Goal: Task Accomplishment & Management: Manage account settings

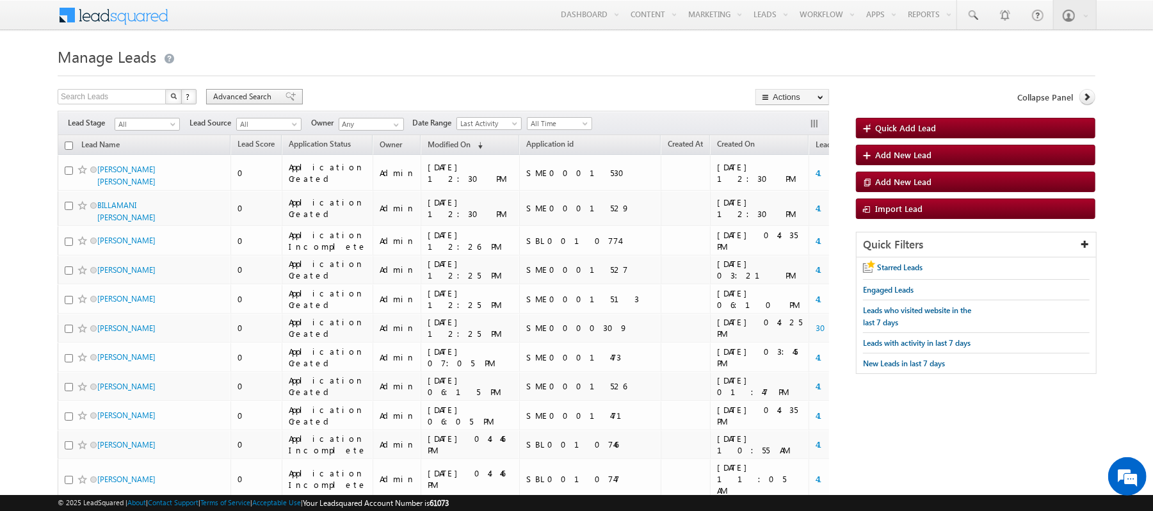
click at [246, 96] on span "Advanced Search" at bounding box center [244, 97] width 62 height 12
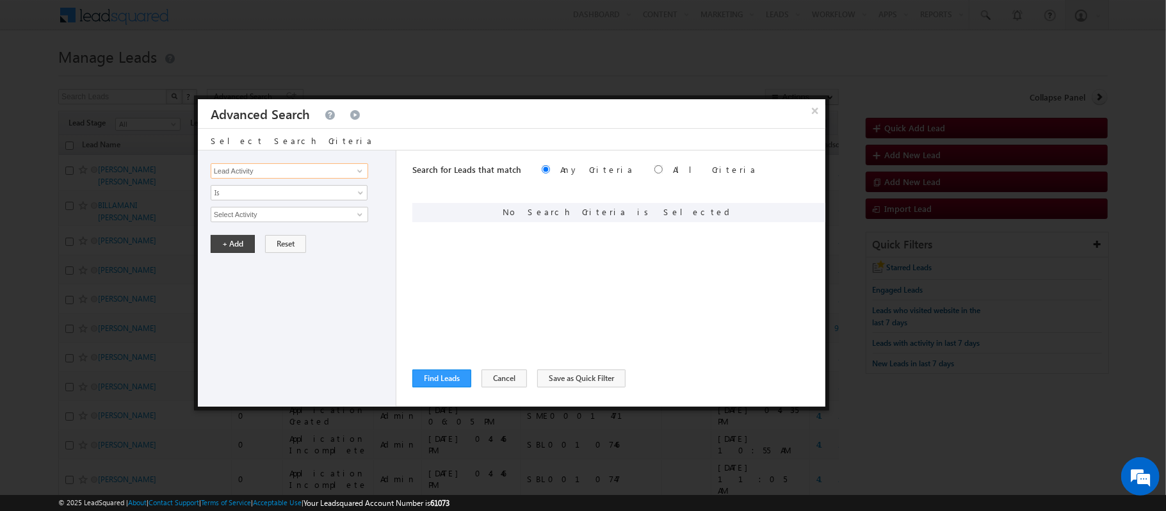
click at [267, 173] on input "Lead Activity" at bounding box center [289, 170] width 157 height 15
type input "Leadsquared ID"
click at [268, 209] on input "0" at bounding box center [289, 214] width 157 height 15
paste input "4129427"
type input "4129427"
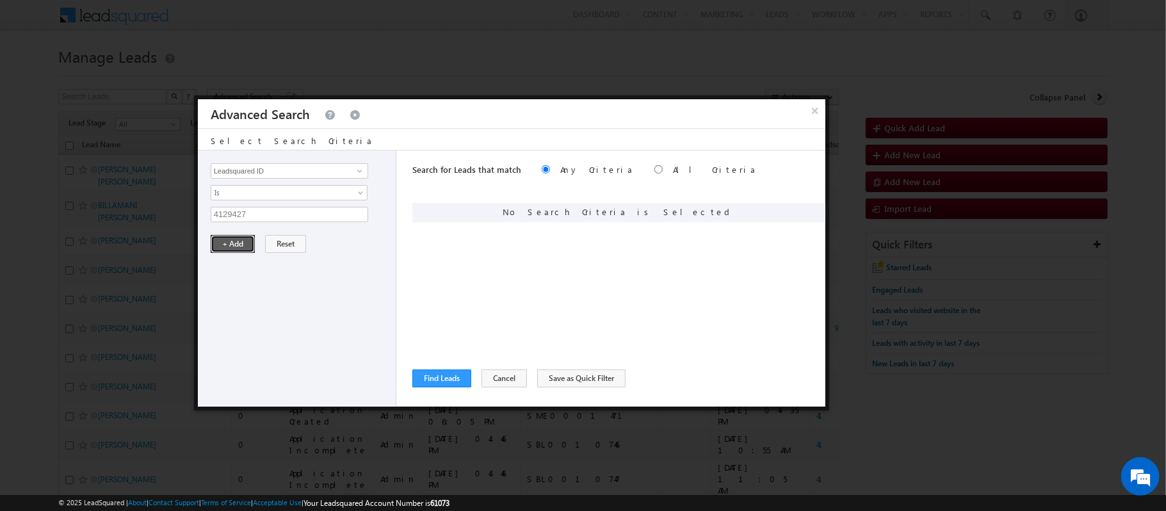
click at [232, 243] on button "+ Add" at bounding box center [233, 244] width 44 height 18
click at [423, 379] on button "Find Leads" at bounding box center [441, 378] width 59 height 18
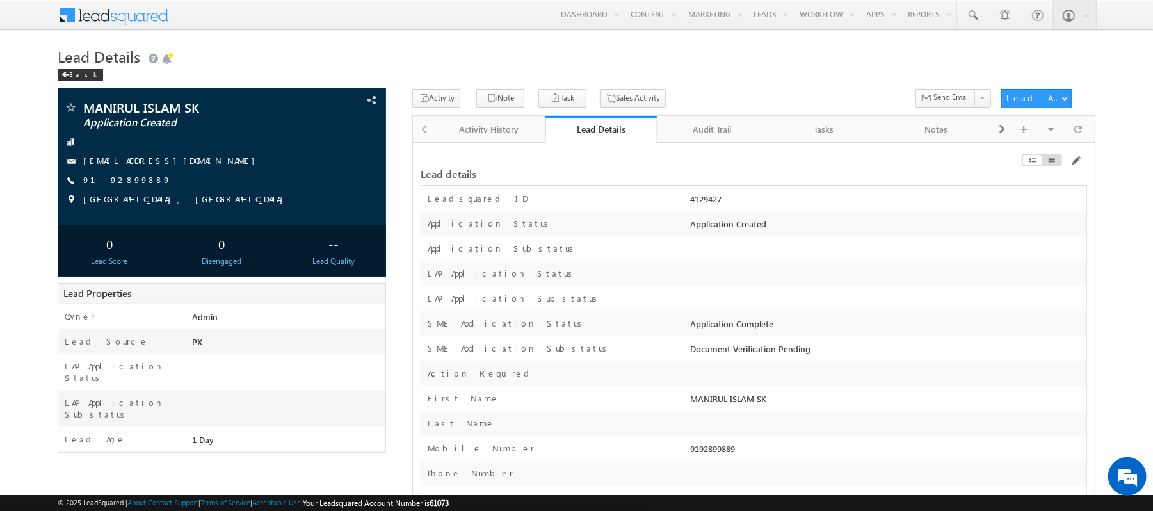
click at [1083, 162] on div at bounding box center [981, 163] width 211 height 14
click at [1078, 162] on span at bounding box center [1075, 161] width 10 height 10
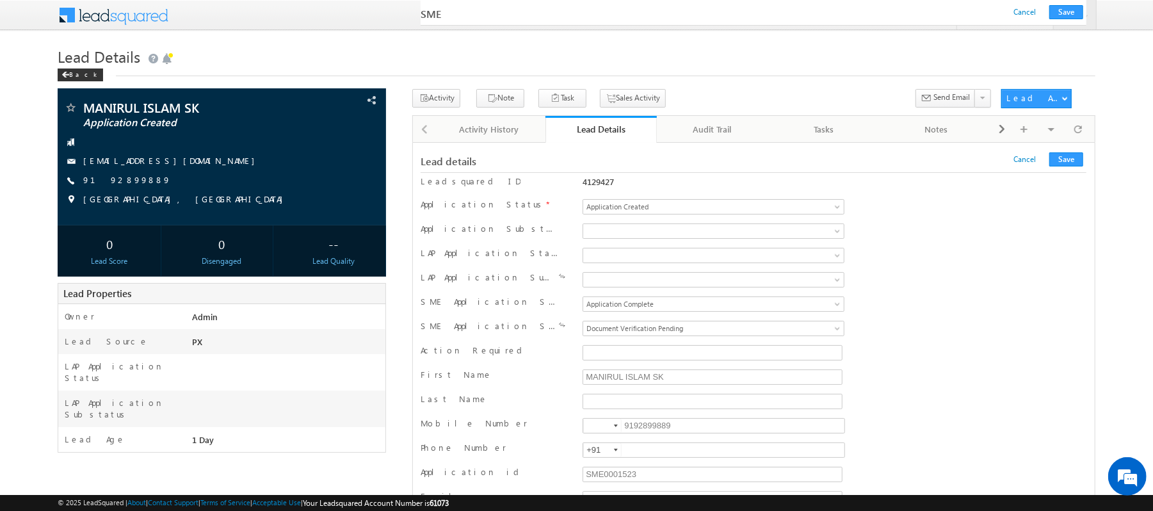
scroll to position [18708, 0]
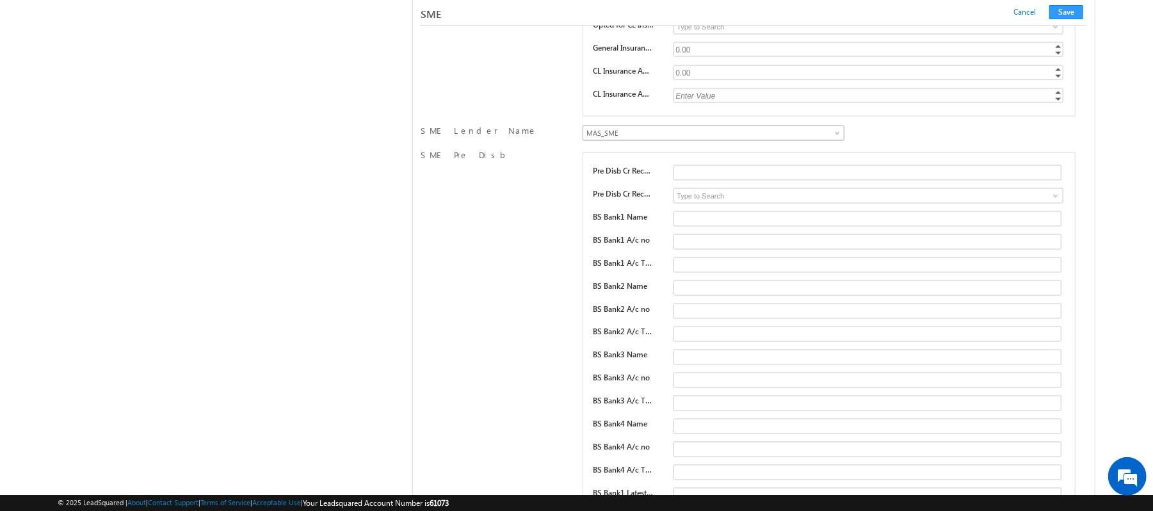
click at [754, 141] on link "MAS_SME" at bounding box center [714, 132] width 262 height 15
click at [1069, 13] on button "Save" at bounding box center [1066, 12] width 34 height 14
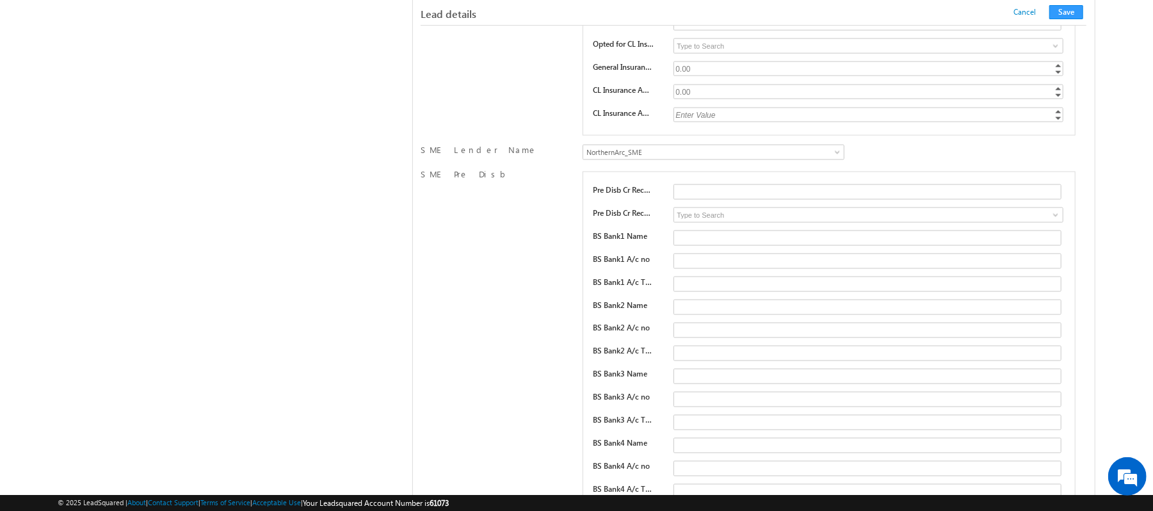
scroll to position [168, 0]
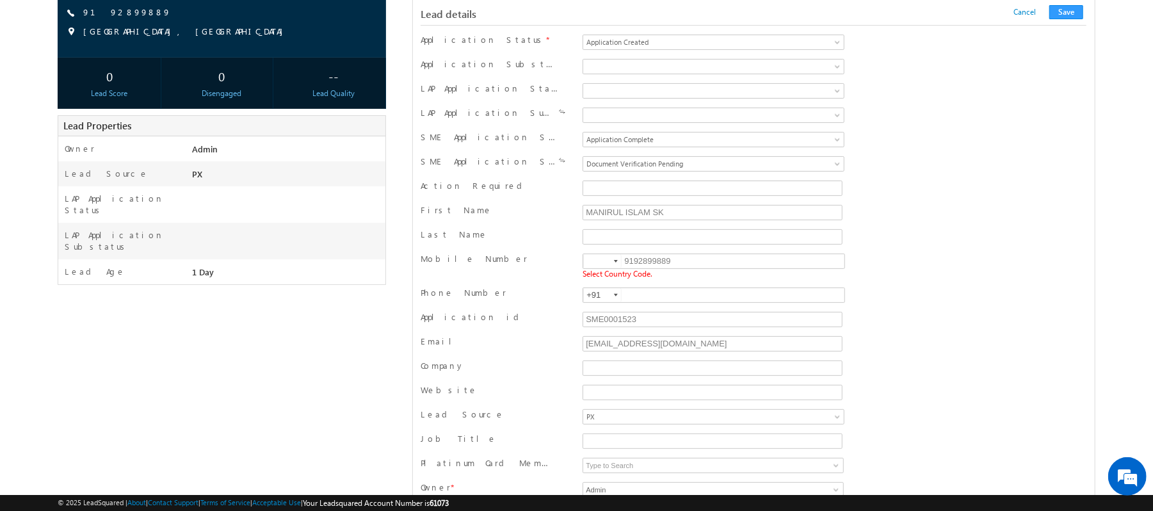
click at [594, 268] on input at bounding box center [602, 261] width 38 height 14
type input "+91"
click at [1066, 6] on button "Save" at bounding box center [1066, 12] width 34 height 14
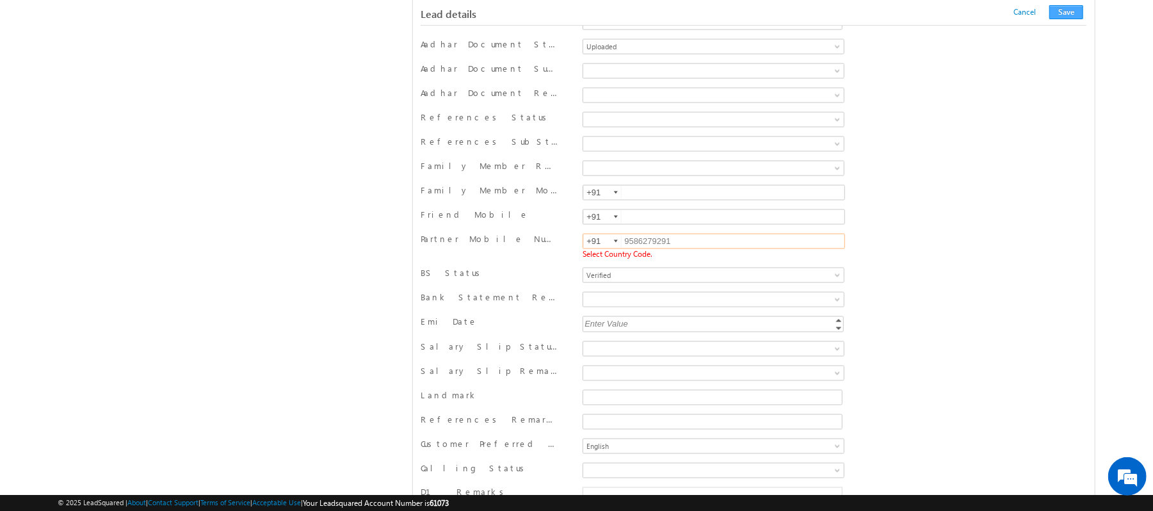
type input "+91"
click at [1074, 15] on button "Save" at bounding box center [1066, 12] width 34 height 14
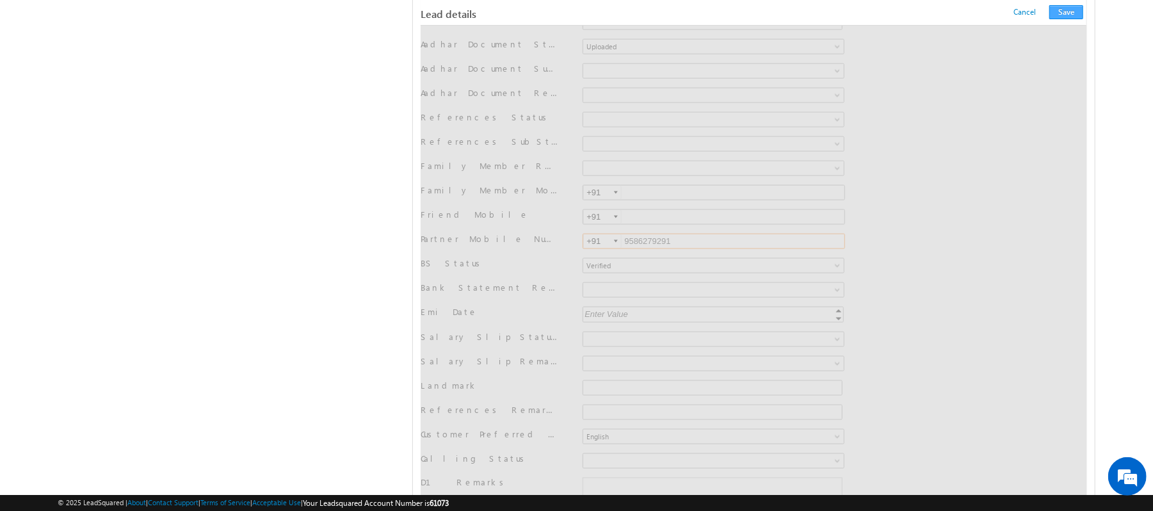
scroll to position [0, 0]
